Goal: Information Seeking & Learning: Learn about a topic

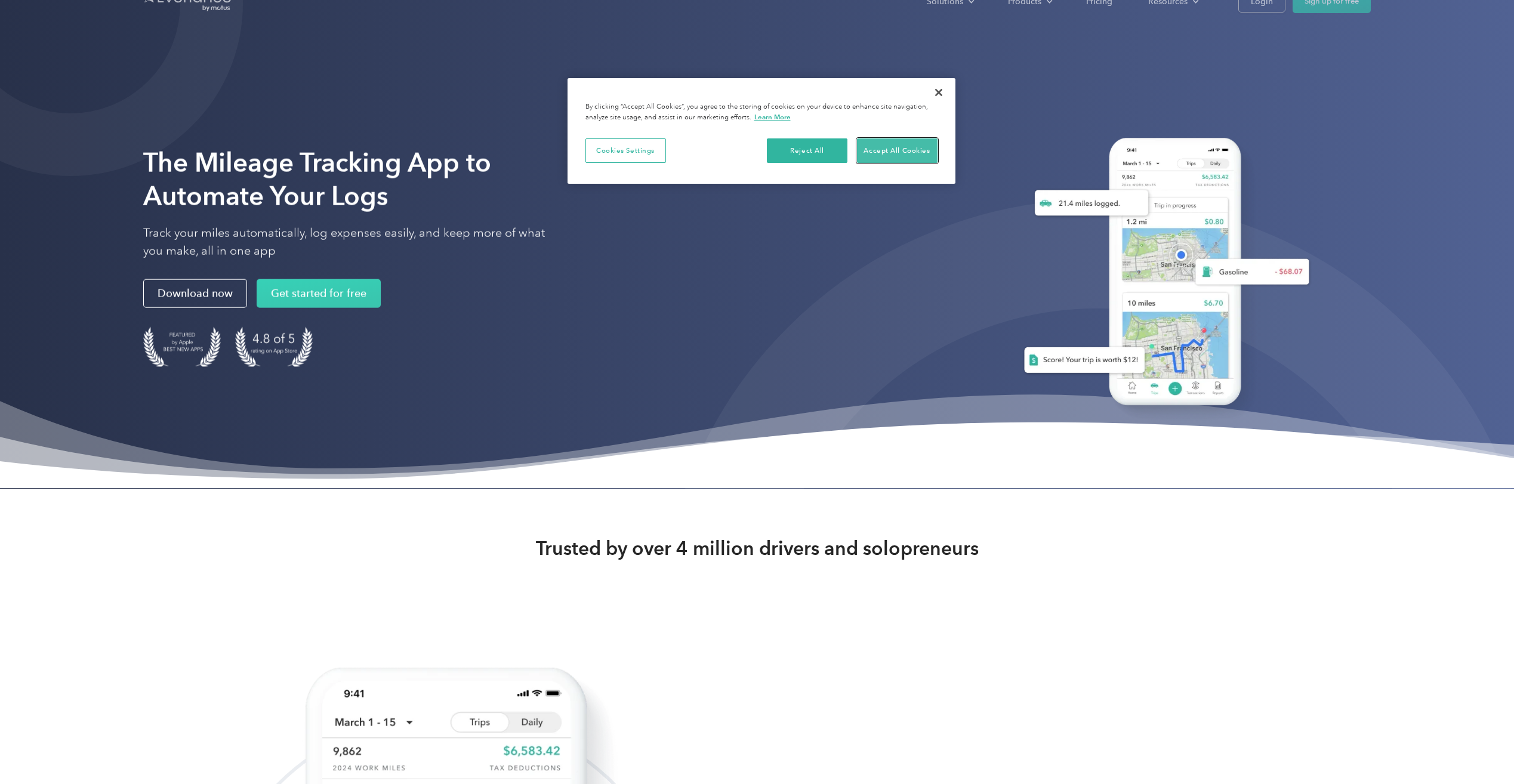
click at [904, 151] on button "Accept All Cookies" at bounding box center [897, 151] width 81 height 25
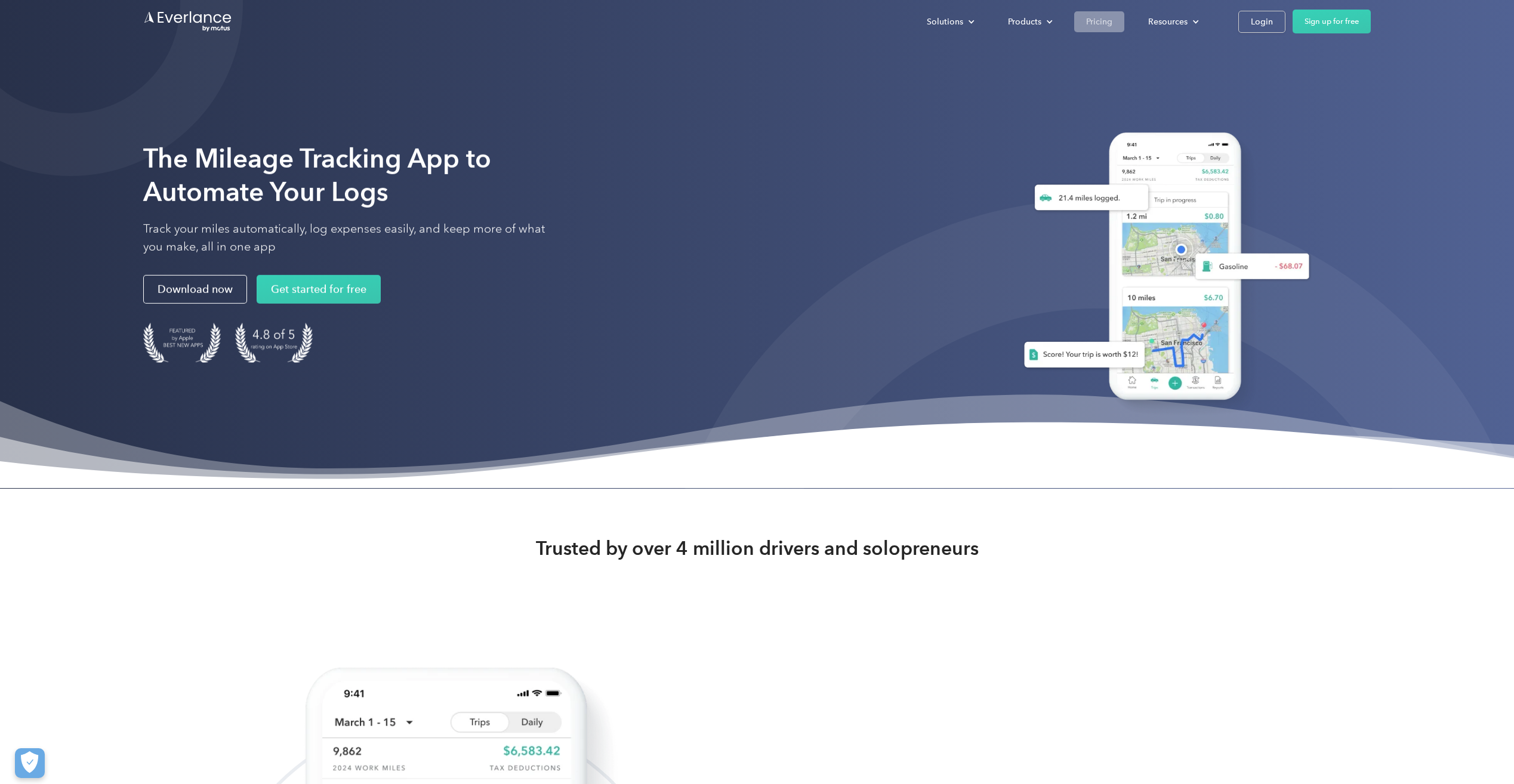
click at [1088, 19] on div "Pricing" at bounding box center [1099, 21] width 26 height 15
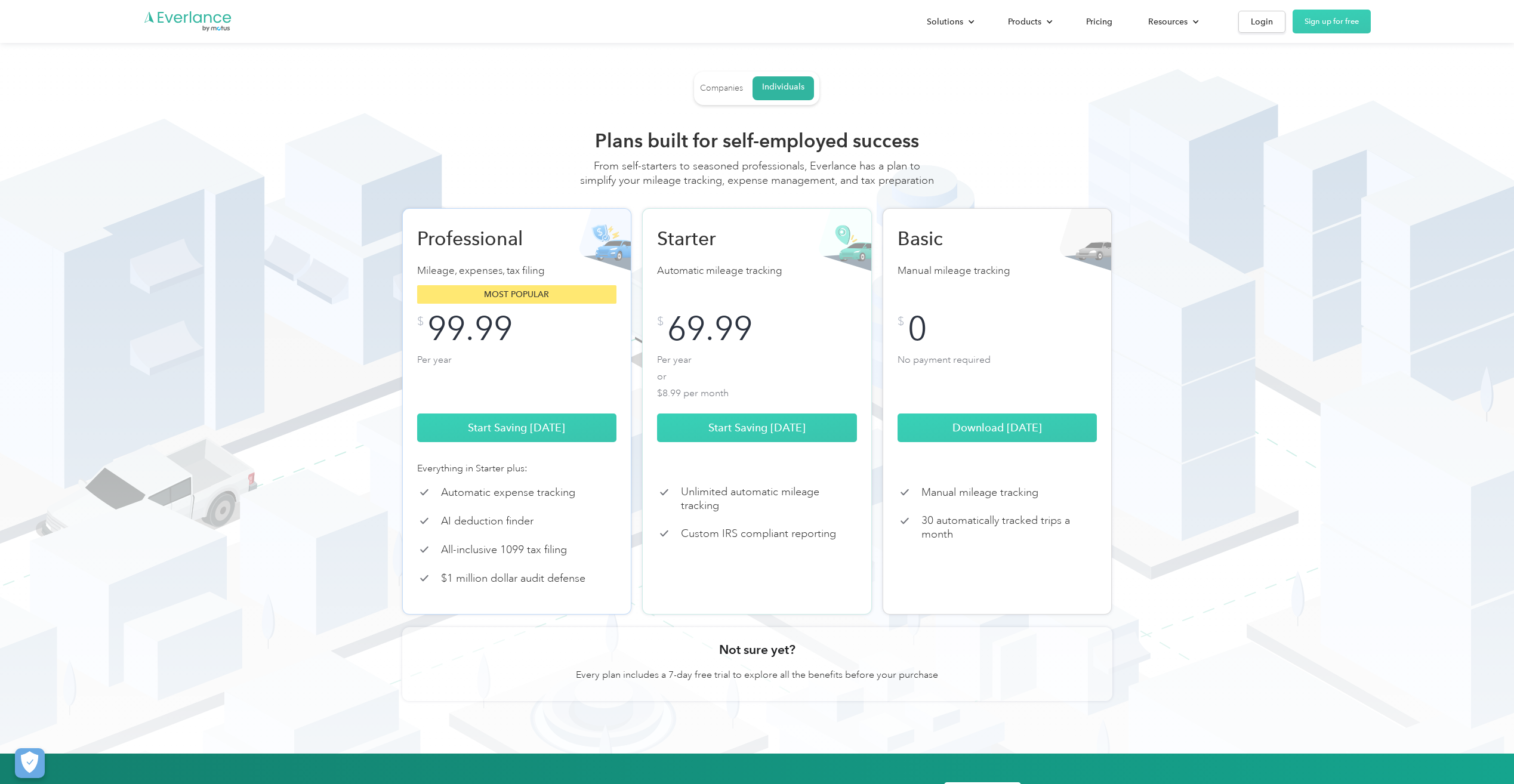
click at [726, 89] on div "Companies" at bounding box center [721, 88] width 43 height 11
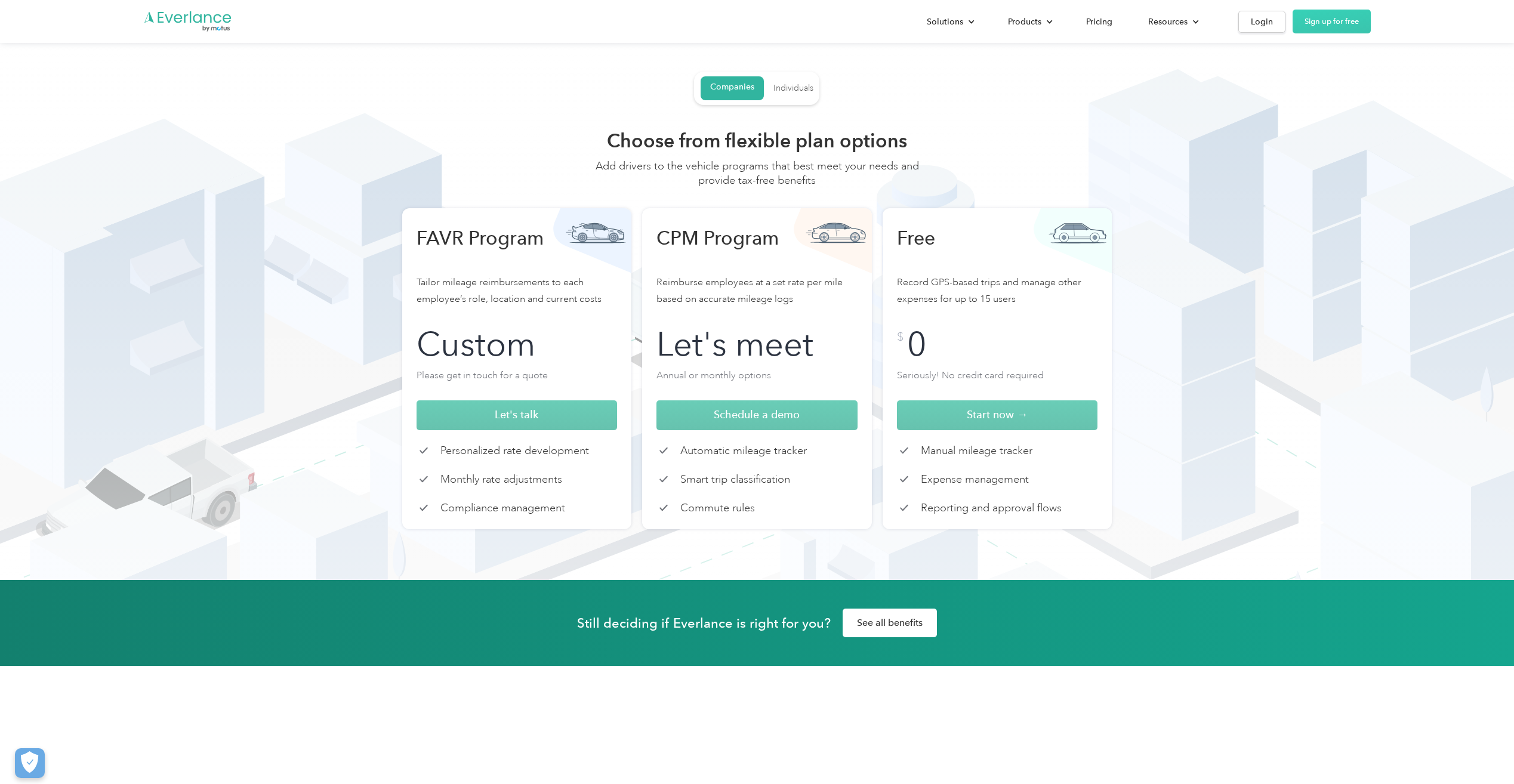
click at [797, 91] on div "Individuals" at bounding box center [793, 88] width 40 height 11
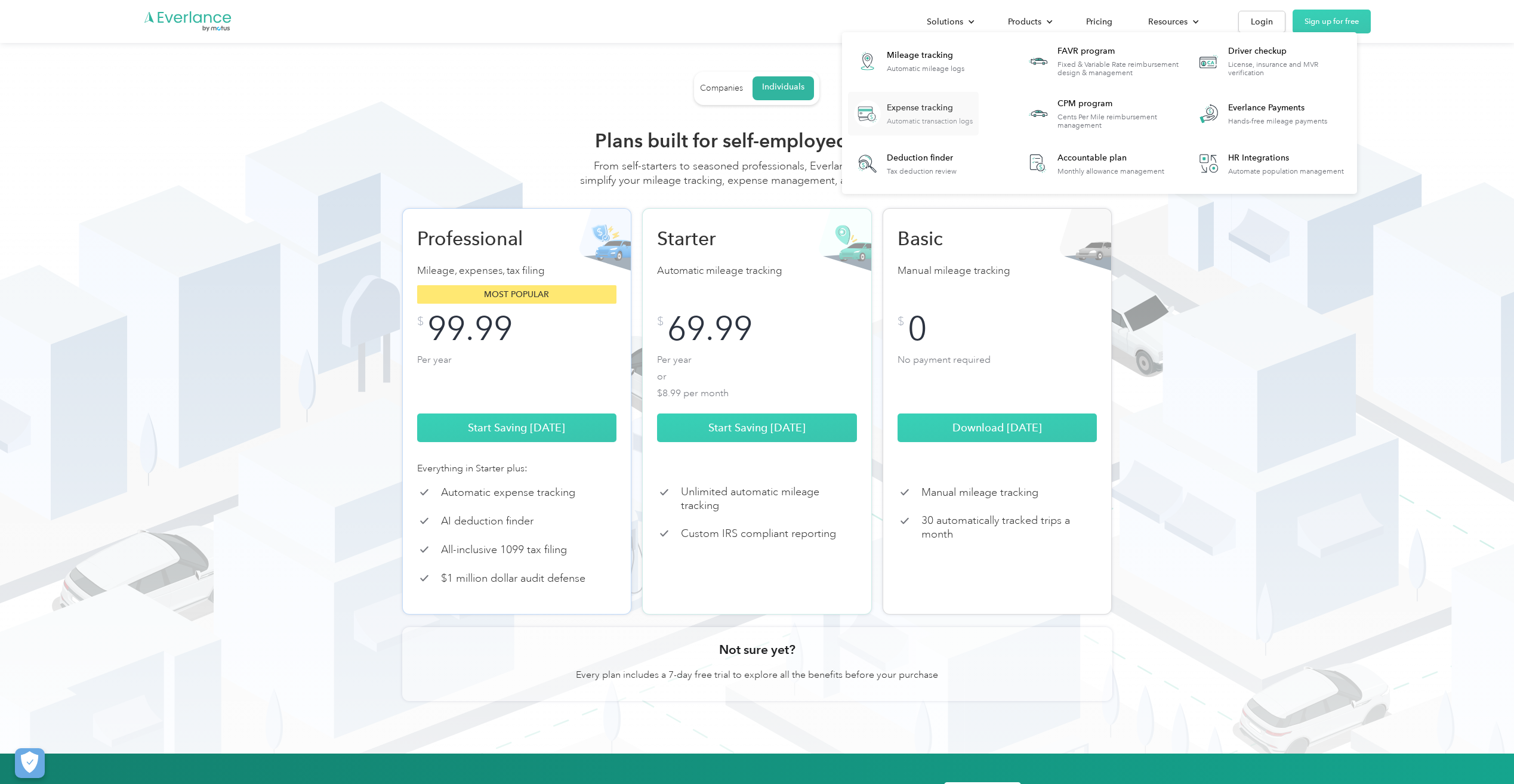
click at [926, 106] on div "Expense tracking" at bounding box center [930, 108] width 86 height 12
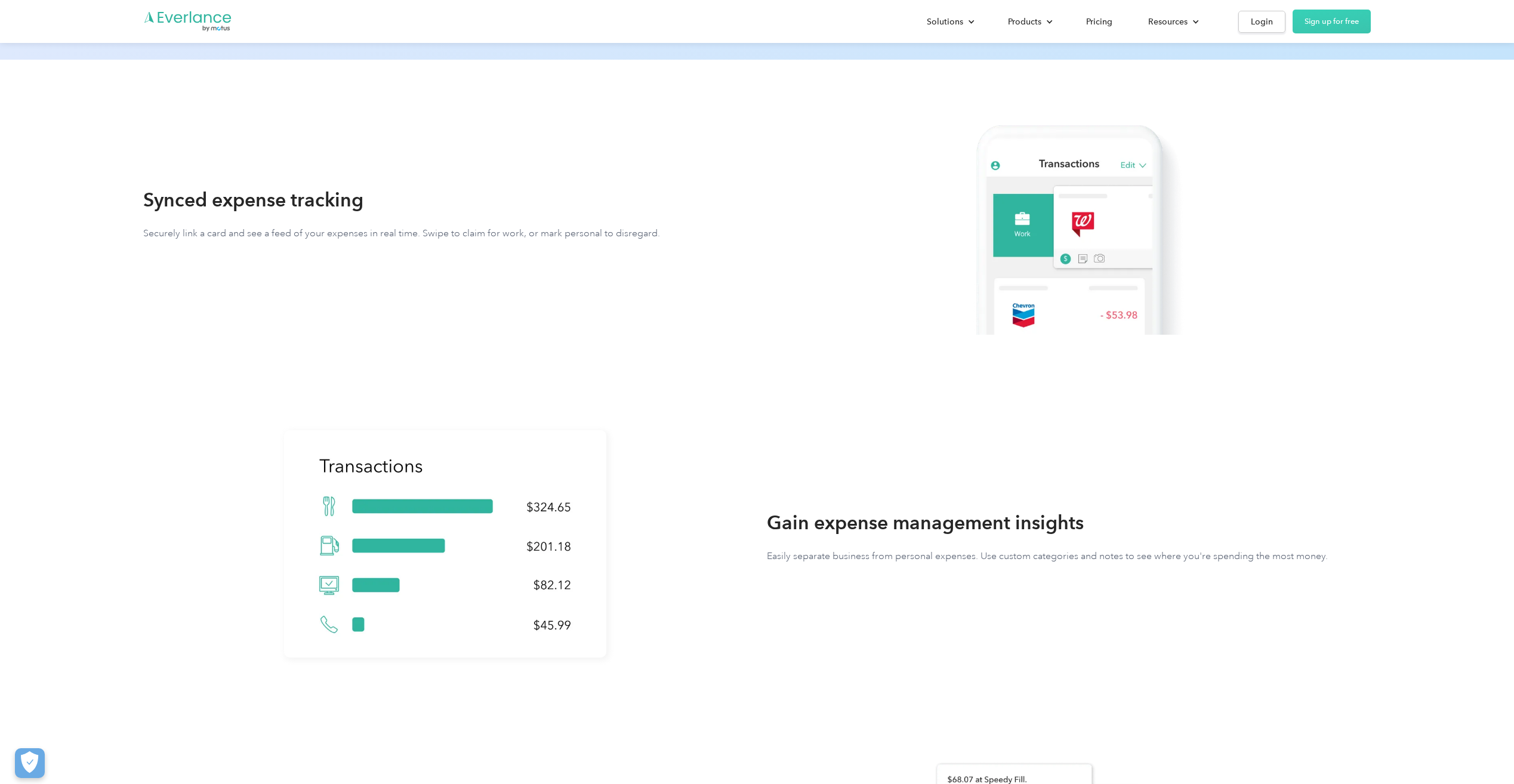
scroll to position [358, 0]
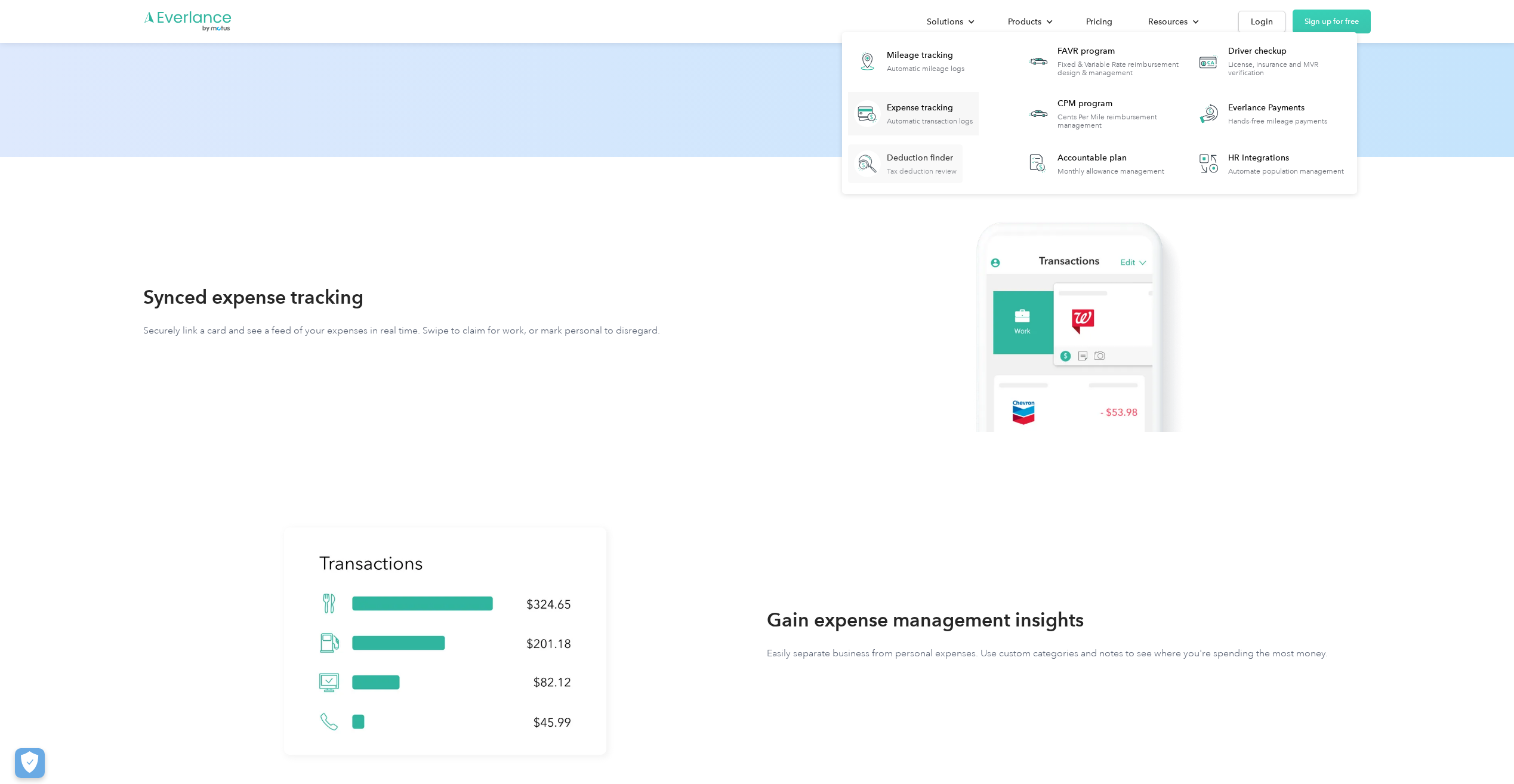
click at [929, 147] on link "Deduction finder Tax deduction review" at bounding box center [906, 164] width 114 height 39
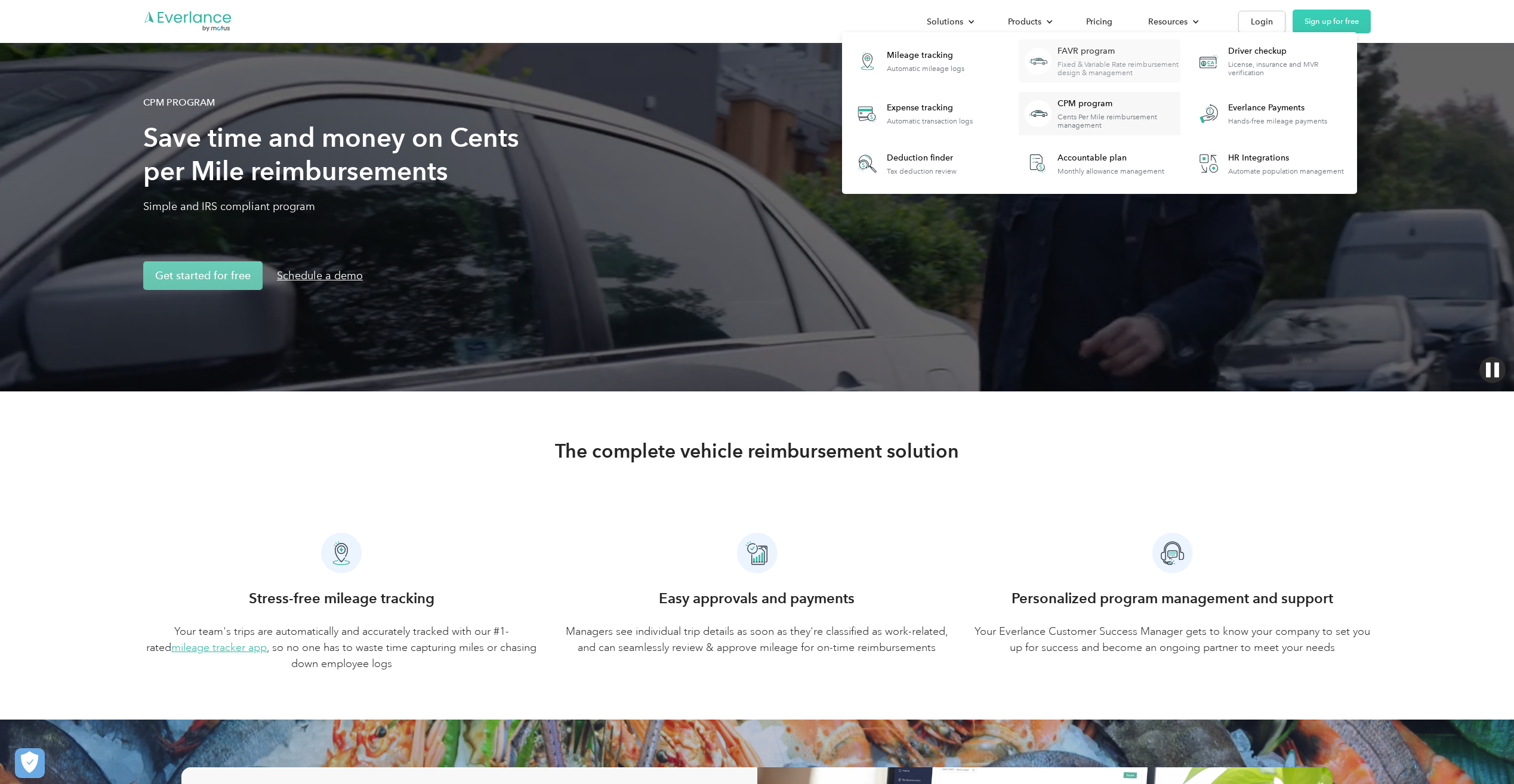
click at [1068, 54] on div "FAVR program" at bounding box center [1118, 51] width 122 height 12
